Goal: Book appointment/travel/reservation

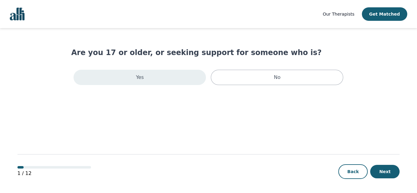
click at [124, 79] on div "Yes" at bounding box center [140, 77] width 132 height 15
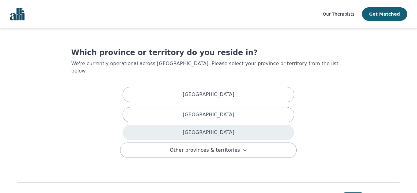
click at [211, 129] on p "[GEOGRAPHIC_DATA]" at bounding box center [208, 132] width 51 height 7
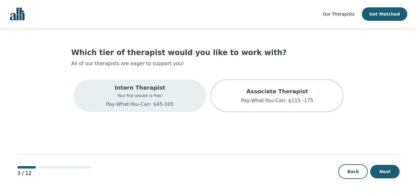
click at [151, 89] on p "Intern Therapist" at bounding box center [140, 88] width 68 height 9
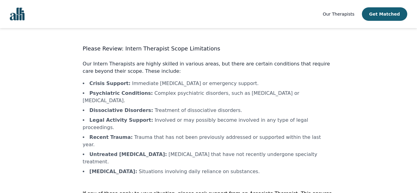
scroll to position [17, 0]
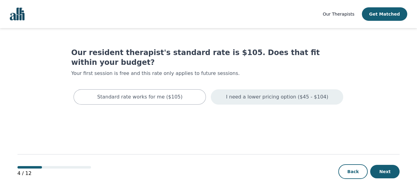
click at [260, 93] on p "I need a lower pricing option ($45 - $104)" at bounding box center [277, 96] width 102 height 7
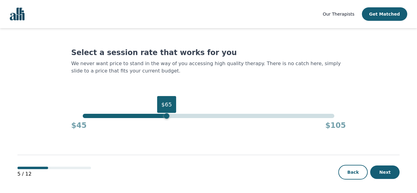
click at [168, 116] on div "$65" at bounding box center [209, 116] width 252 height 4
drag, startPoint x: 168, startPoint y: 116, endPoint x: 147, endPoint y: 114, distance: 21.0
click at [147, 114] on div "$60" at bounding box center [146, 116] width 6 height 6
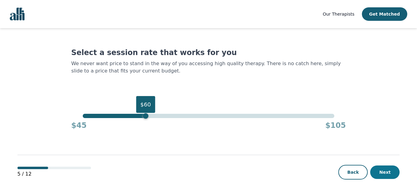
click at [392, 171] on button "Next" at bounding box center [384, 172] width 29 height 13
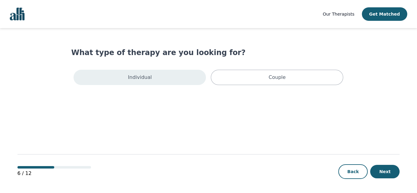
click at [141, 80] on p "Individual" at bounding box center [140, 77] width 24 height 7
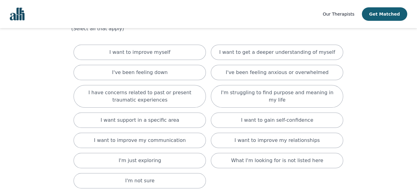
scroll to position [31, 0]
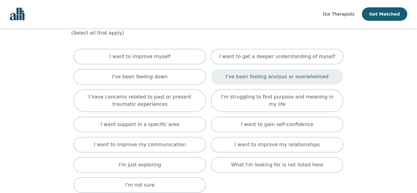
click at [292, 81] on div "I've been feeling anxious or overwhelmed" at bounding box center [277, 76] width 132 height 15
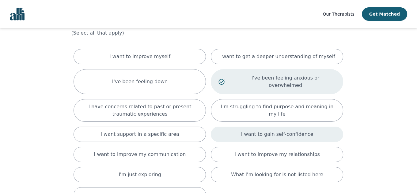
click at [283, 131] on p "I want to gain self-confidence" at bounding box center [277, 134] width 72 height 7
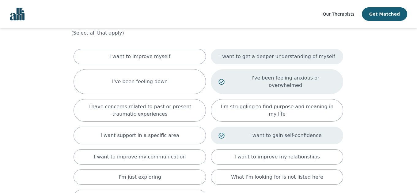
click at [291, 53] on p "I want to get a deeper understanding of myself" at bounding box center [277, 56] width 116 height 7
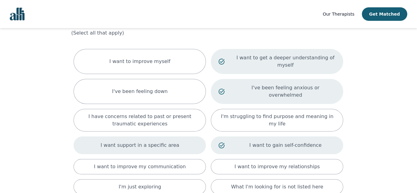
click at [137, 142] on p "I want support in a specific area" at bounding box center [140, 145] width 79 height 7
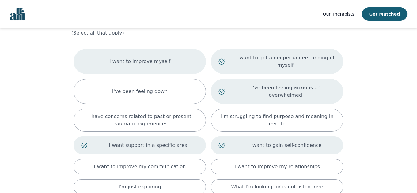
click at [142, 58] on p "I want to improve myself" at bounding box center [139, 61] width 61 height 7
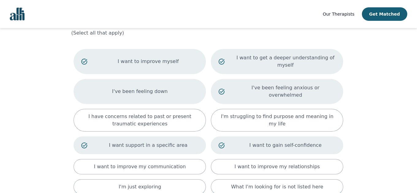
click at [139, 88] on p "I've been feeling down" at bounding box center [139, 91] width 55 height 7
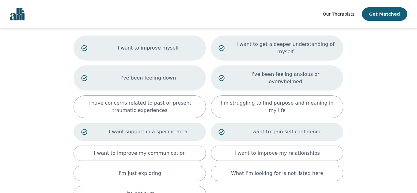
scroll to position [92, 0]
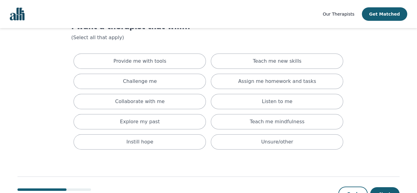
scroll to position [31, 0]
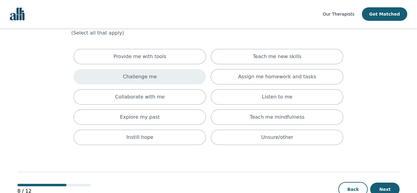
click at [143, 76] on p "Challenge me" at bounding box center [140, 76] width 34 height 7
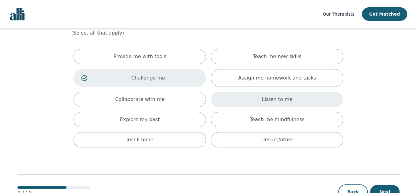
click at [281, 99] on p "Listen to me" at bounding box center [277, 99] width 31 height 7
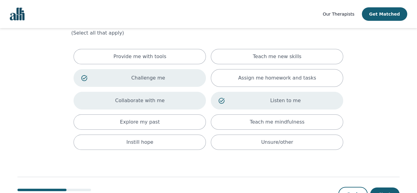
click at [139, 105] on div "Collaborate with me" at bounding box center [140, 101] width 132 height 18
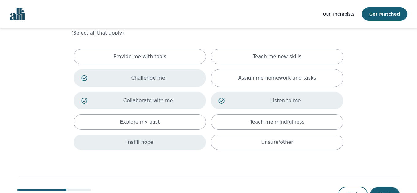
click at [142, 139] on p "Instill hope" at bounding box center [140, 142] width 27 height 7
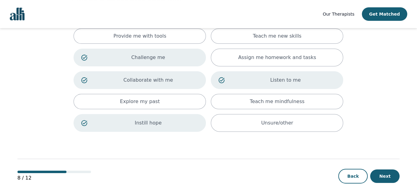
scroll to position [55, 0]
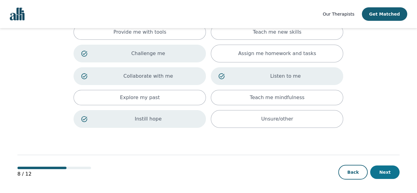
click at [385, 171] on button "Next" at bounding box center [384, 172] width 29 height 13
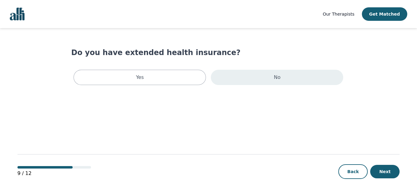
click at [237, 76] on div "No" at bounding box center [277, 77] width 132 height 15
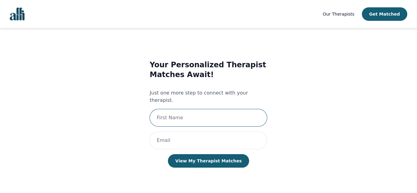
click at [202, 109] on input "text" at bounding box center [209, 118] width 118 height 18
type input "Jacqui"
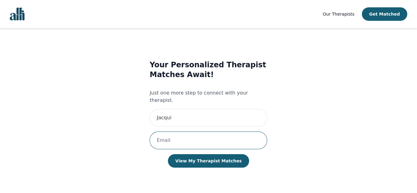
click at [212, 132] on input "email" at bounding box center [209, 141] width 118 height 18
type input "[EMAIL_ADDRESS][DOMAIN_NAME]"
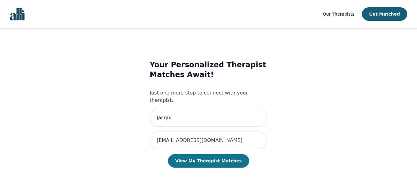
click at [214, 154] on button "View My Therapist Matches" at bounding box center [208, 160] width 81 height 13
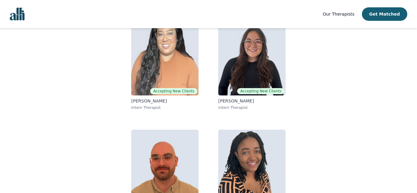
scroll to position [126, 0]
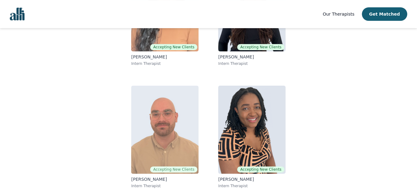
click at [172, 102] on img at bounding box center [164, 130] width 67 height 88
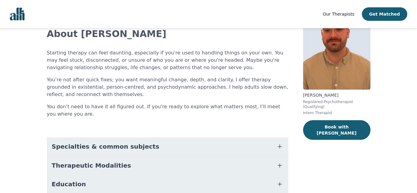
scroll to position [92, 0]
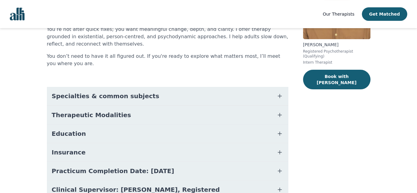
click at [61, 94] on span "Specialties & common subjects" at bounding box center [106, 96] width 108 height 9
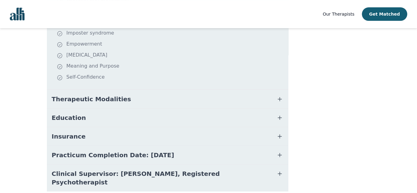
scroll to position [244, 0]
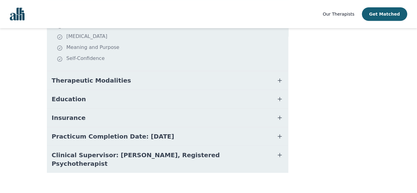
click at [53, 83] on span "Therapeutic Modalities" at bounding box center [91, 80] width 79 height 9
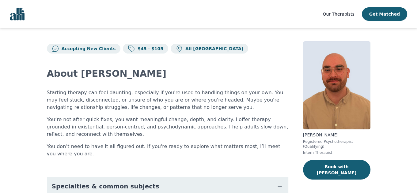
scroll to position [0, 0]
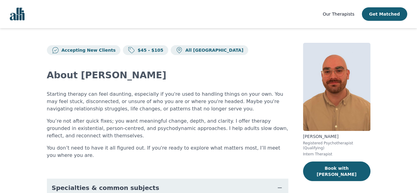
scroll to position [114, 0]
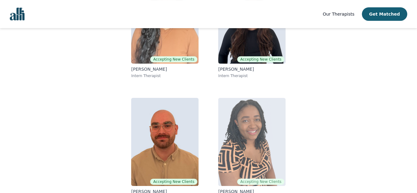
click at [235, 129] on img at bounding box center [251, 142] width 67 height 88
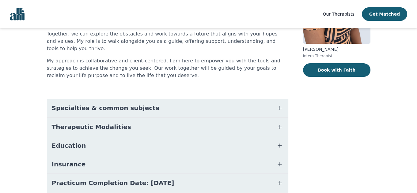
scroll to position [123, 0]
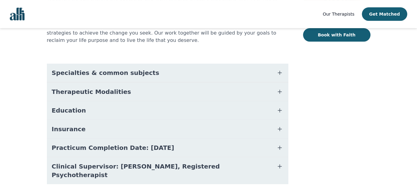
click at [97, 69] on span "Specialties & common subjects" at bounding box center [106, 73] width 108 height 9
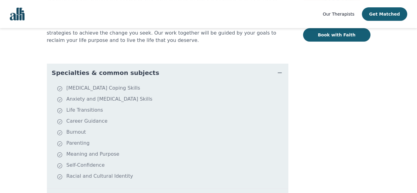
scroll to position [114, 0]
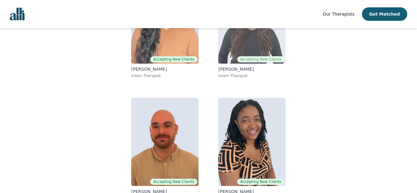
click at [248, 45] on img at bounding box center [251, 19] width 67 height 88
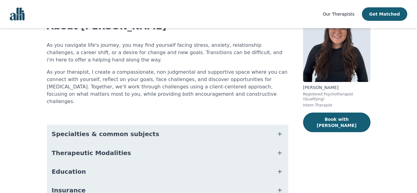
scroll to position [61, 0]
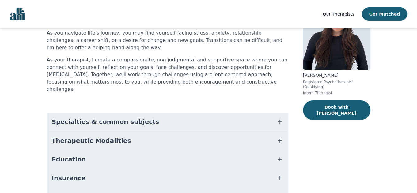
click at [67, 118] on span "Specialties & common subjects" at bounding box center [106, 122] width 108 height 9
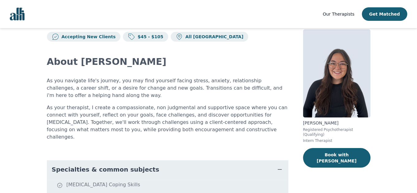
scroll to position [0, 0]
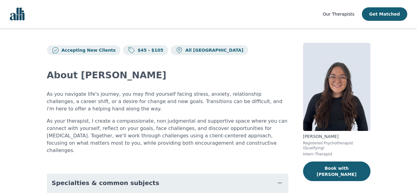
scroll to position [114, 0]
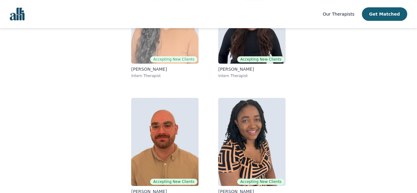
click at [178, 37] on img at bounding box center [164, 19] width 67 height 88
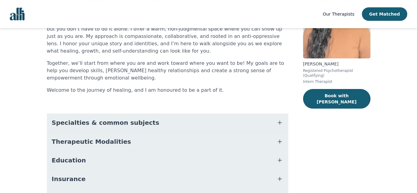
scroll to position [92, 0]
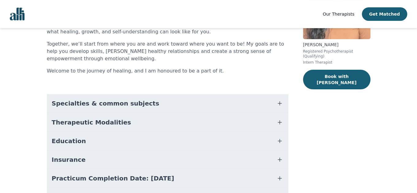
click at [70, 104] on span "Specialties & common subjects" at bounding box center [106, 103] width 108 height 9
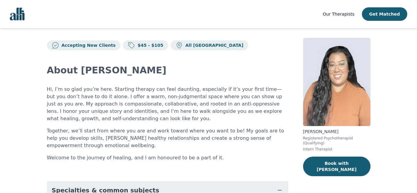
scroll to position [0, 0]
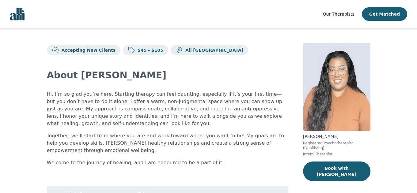
scroll to position [114, 0]
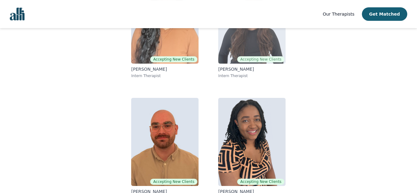
click at [245, 33] on img at bounding box center [251, 19] width 67 height 88
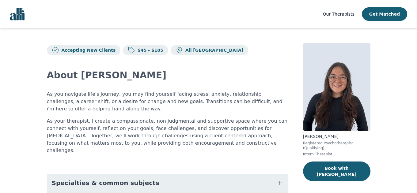
scroll to position [114, 0]
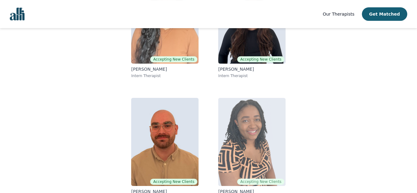
click at [248, 107] on img at bounding box center [251, 142] width 67 height 88
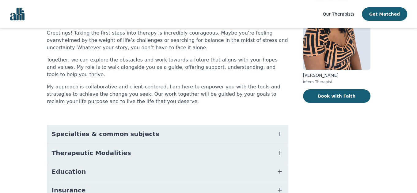
scroll to position [123, 0]
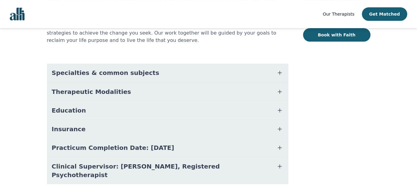
click at [75, 69] on span "Specialties & common subjects" at bounding box center [106, 73] width 108 height 9
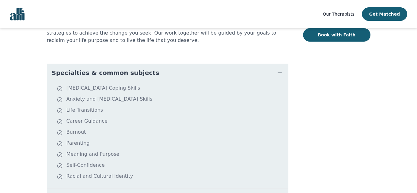
scroll to position [114, 0]
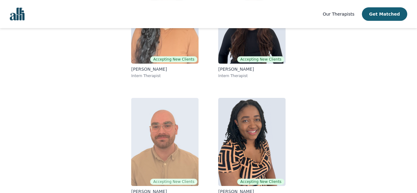
click at [166, 135] on img at bounding box center [164, 142] width 67 height 88
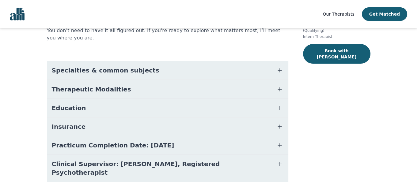
scroll to position [123, 0]
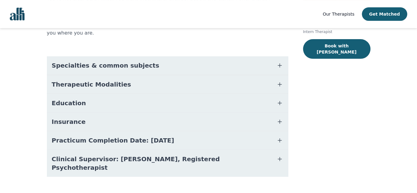
click at [77, 141] on span "Practicum Completion Date: [DATE]" at bounding box center [113, 140] width 123 height 9
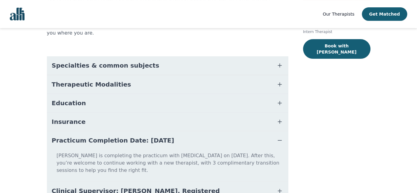
click at [78, 122] on span "Insurance" at bounding box center [69, 122] width 34 height 9
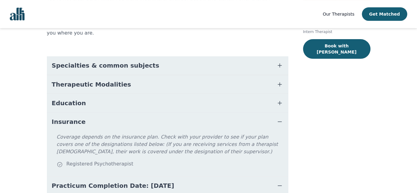
click at [80, 106] on button "Education" at bounding box center [168, 103] width 242 height 18
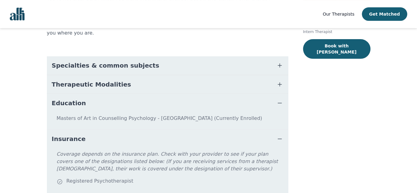
click at [74, 84] on span "Therapeutic Modalities" at bounding box center [91, 84] width 79 height 9
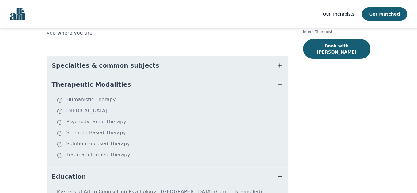
click at [76, 70] on span "Specialties & common subjects" at bounding box center [106, 65] width 108 height 9
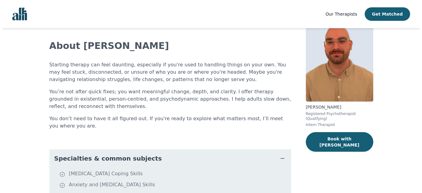
scroll to position [0, 0]
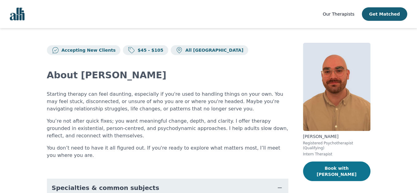
click at [337, 165] on button "Book with [PERSON_NAME]" at bounding box center [336, 172] width 67 height 20
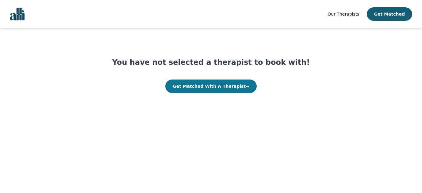
click at [202, 86] on button "Get Matched With A Therapist →" at bounding box center [210, 86] width 91 height 13
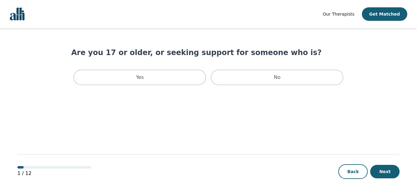
click at [354, 13] on span "Our Therapists" at bounding box center [339, 14] width 32 height 5
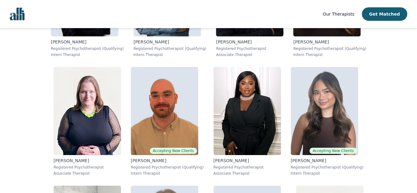
scroll to position [1900, 0]
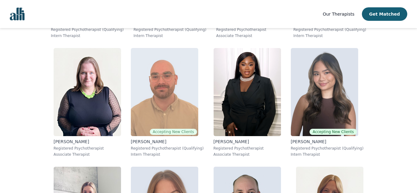
click at [162, 78] on img at bounding box center [164, 92] width 67 height 88
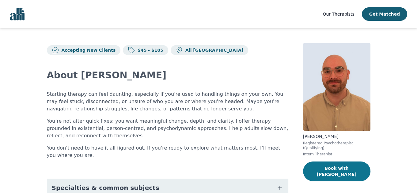
click at [329, 163] on button "Book with [PERSON_NAME]" at bounding box center [336, 172] width 67 height 20
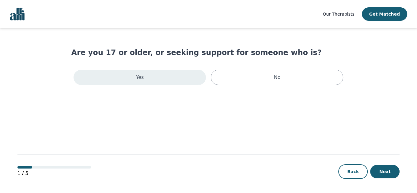
click at [157, 78] on div "Yes" at bounding box center [140, 77] width 132 height 15
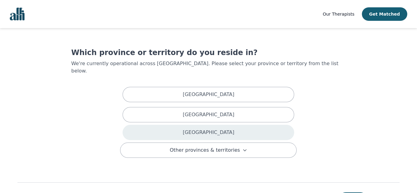
click at [172, 126] on div "[GEOGRAPHIC_DATA]" at bounding box center [209, 132] width 172 height 15
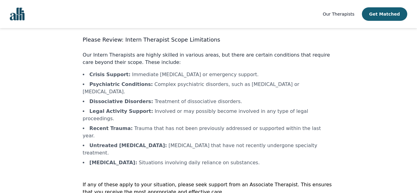
scroll to position [17, 0]
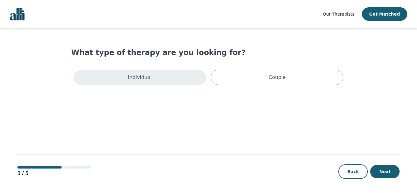
click at [163, 74] on div "Individual" at bounding box center [140, 77] width 132 height 15
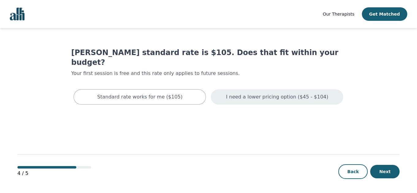
click at [305, 93] on p "I need a lower pricing option ($45 - $104)" at bounding box center [277, 96] width 102 height 7
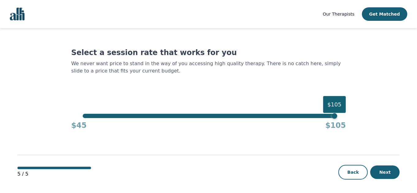
click at [133, 113] on div "Select a session rate that works for you We never want price to stand in the wa…" at bounding box center [208, 89] width 275 height 83
click at [137, 116] on div "$105" at bounding box center [209, 116] width 252 height 4
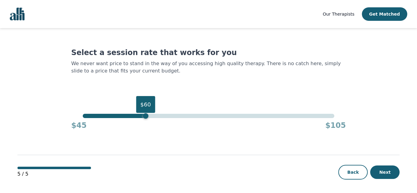
drag, startPoint x: 137, startPoint y: 116, endPoint x: 146, endPoint y: 117, distance: 8.3
click at [146, 117] on div "$60" at bounding box center [146, 116] width 6 height 6
click at [385, 170] on button "Next" at bounding box center [384, 172] width 29 height 13
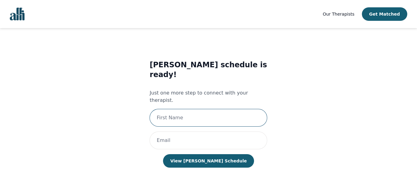
click at [218, 109] on input "text" at bounding box center [209, 118] width 118 height 18
type input "Jacqui"
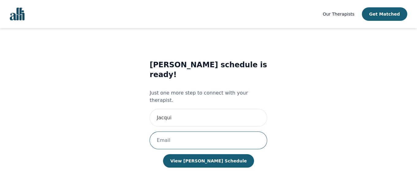
click at [200, 132] on input "email" at bounding box center [209, 141] width 118 height 18
type input "[EMAIL_ADDRESS][DOMAIN_NAME]"
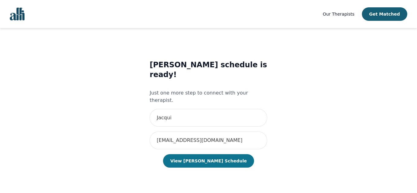
click at [207, 154] on button "View Ryan's Schedule" at bounding box center [208, 160] width 91 height 13
